Goal: Find specific page/section: Find specific page/section

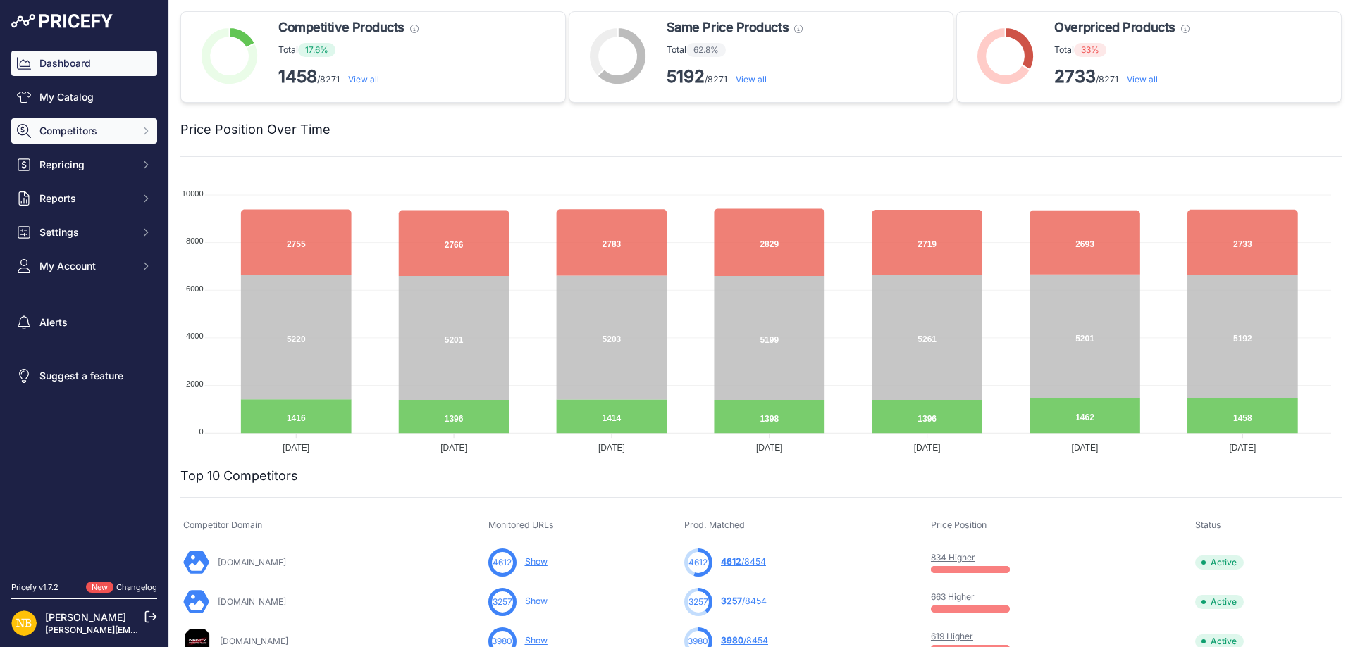
click at [80, 125] on span "Competitors" at bounding box center [85, 131] width 92 height 14
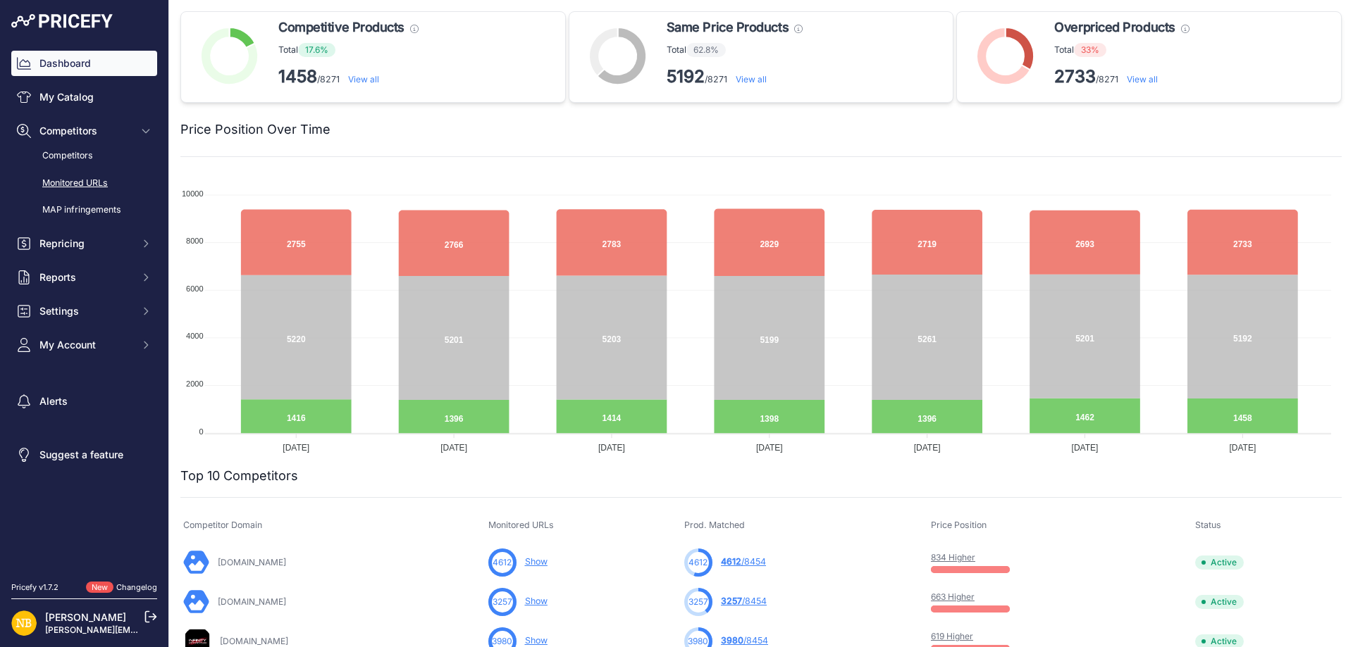
click at [73, 181] on link "Monitored URLs" at bounding box center [84, 183] width 146 height 25
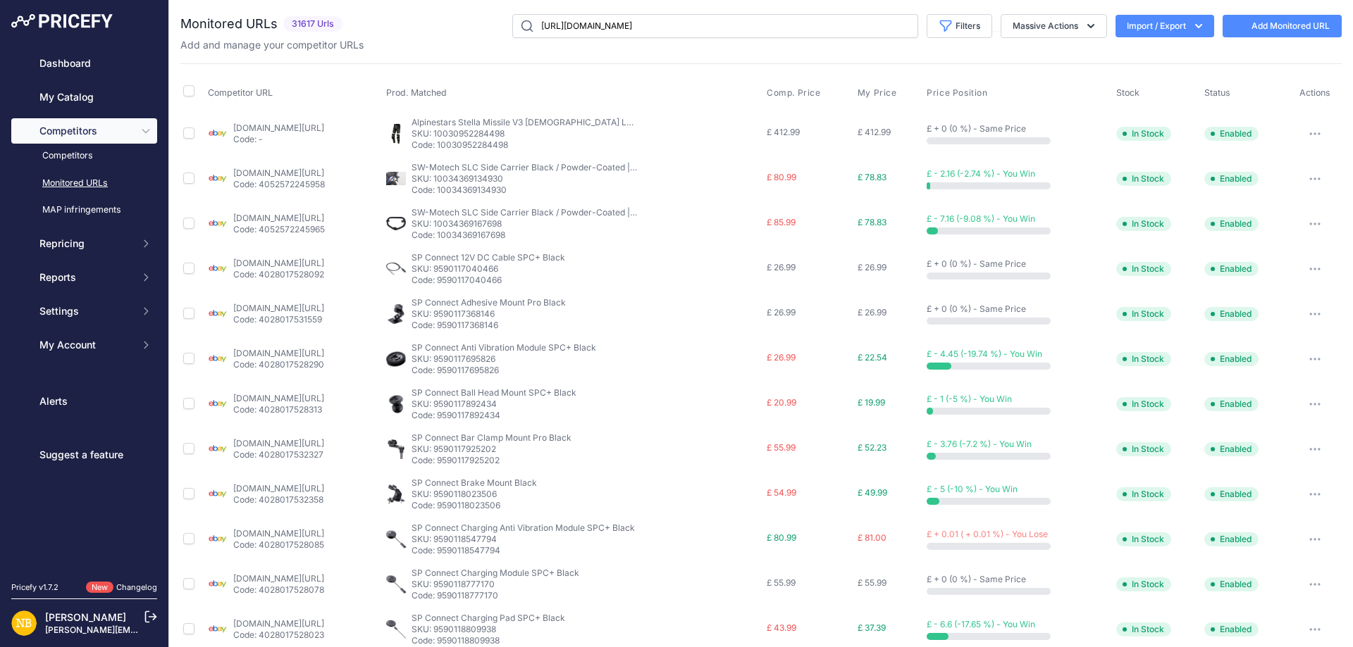
type input "[URL][DOMAIN_NAME]"
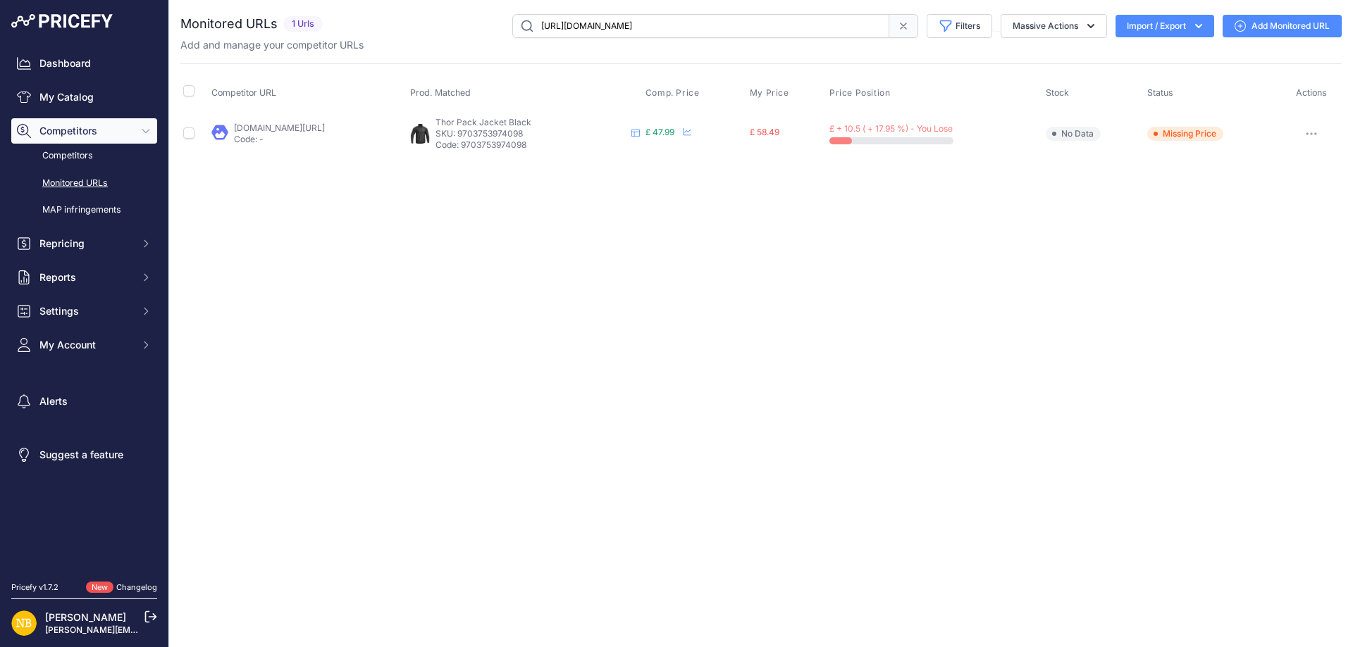
click at [892, 25] on span at bounding box center [903, 26] width 29 height 24
